Goal: Find specific page/section

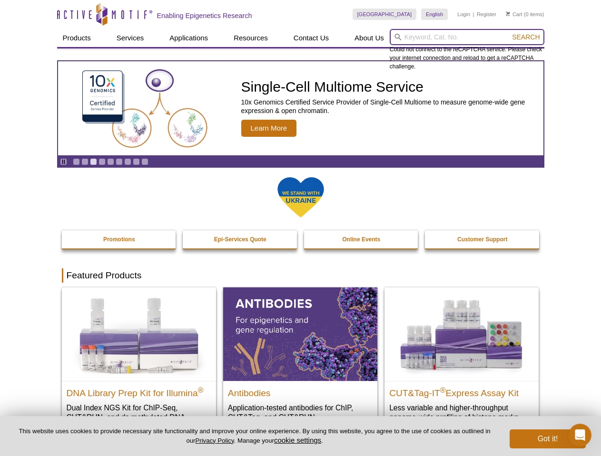
click at [466, 37] on input "search" at bounding box center [466, 37] width 155 height 16
click at [525, 37] on span "Search" at bounding box center [526, 37] width 28 height 8
click at [63, 162] on icon "Pause" at bounding box center [63, 162] width 6 height 6
click at [76, 162] on link "Go to slide 1" at bounding box center [76, 161] width 7 height 7
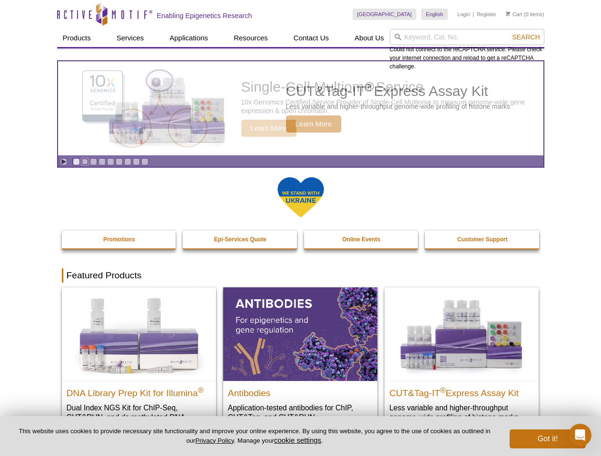
click at [85, 162] on link "Go to slide 2" at bounding box center [84, 161] width 7 height 7
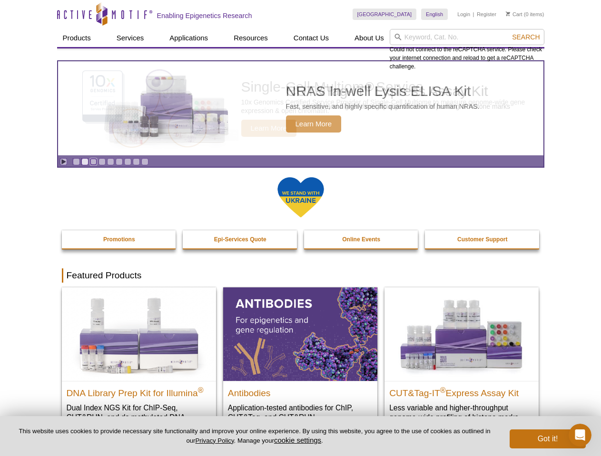
click at [93, 162] on link "Go to slide 3" at bounding box center [93, 161] width 7 height 7
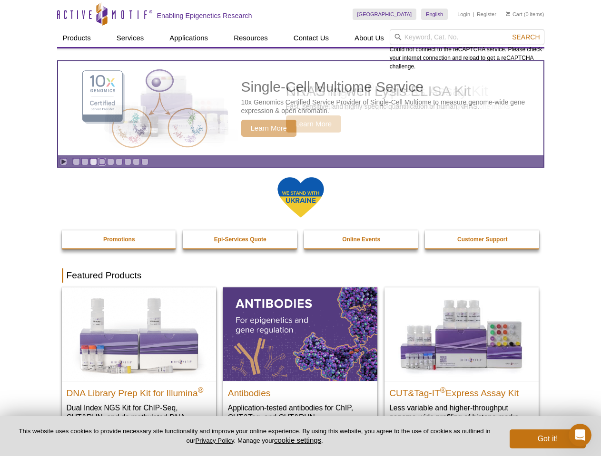
click at [102, 162] on link "Go to slide 4" at bounding box center [101, 161] width 7 height 7
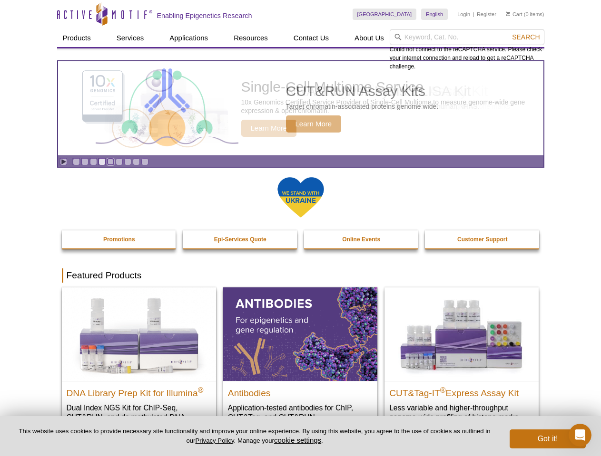
click at [110, 162] on link "Go to slide 5" at bounding box center [110, 161] width 7 height 7
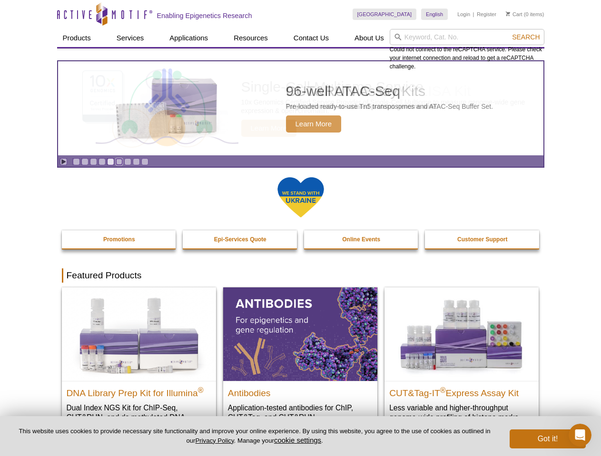
click at [119, 162] on link "Go to slide 6" at bounding box center [119, 161] width 7 height 7
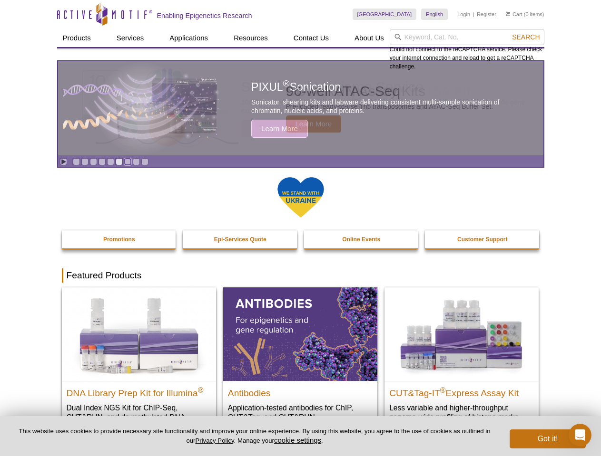
click at [127, 162] on link "Go to slide 7" at bounding box center [127, 161] width 7 height 7
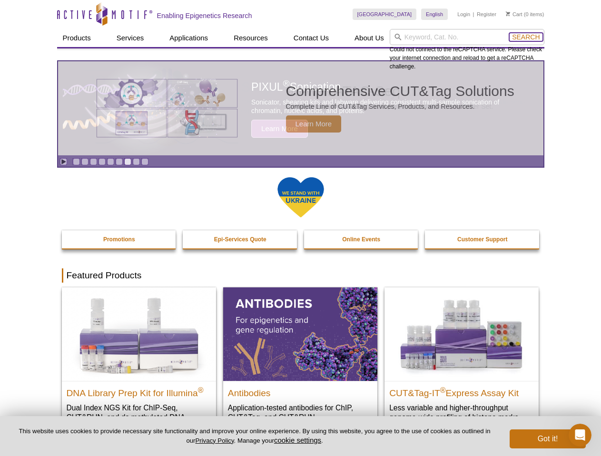
click at [525, 37] on span "Search" at bounding box center [526, 37] width 28 height 8
